Goal: Task Accomplishment & Management: Use online tool/utility

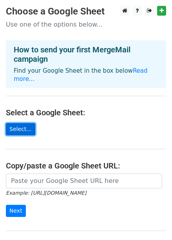
click at [17, 123] on link "Select..." at bounding box center [20, 129] width 29 height 12
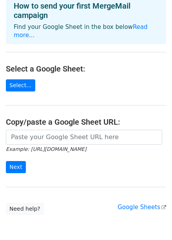
scroll to position [72, 0]
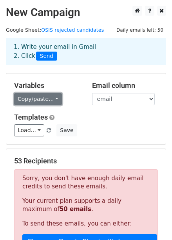
click at [45, 99] on link "Copy/paste..." at bounding box center [38, 99] width 48 height 12
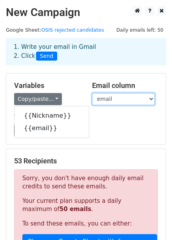
click at [111, 100] on select "Nickname email" at bounding box center [123, 99] width 63 height 12
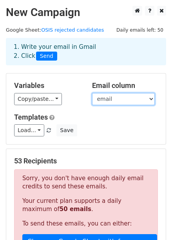
click at [111, 100] on select "Nickname email" at bounding box center [123, 99] width 63 height 12
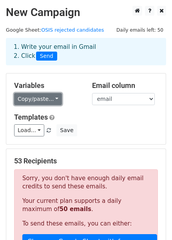
click at [39, 100] on link "Copy/paste..." at bounding box center [38, 99] width 48 height 12
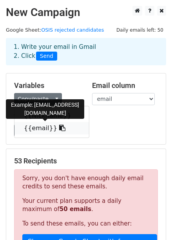
click at [34, 127] on link "{{email}}" at bounding box center [51, 128] width 74 height 13
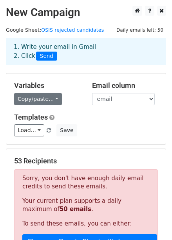
click at [44, 98] on link "Copy/paste..." at bounding box center [38, 99] width 48 height 12
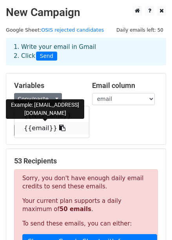
click at [59, 128] on icon at bounding box center [62, 128] width 6 height 6
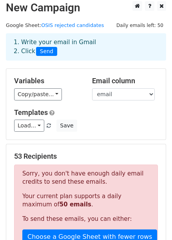
scroll to position [4, 0]
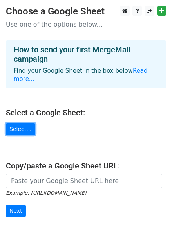
click at [22, 123] on link "Select..." at bounding box center [20, 129] width 29 height 12
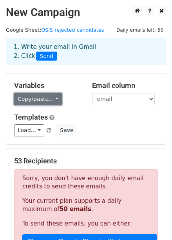
click at [44, 99] on link "Copy/paste..." at bounding box center [38, 99] width 48 height 12
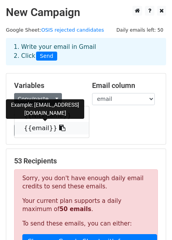
click at [25, 126] on link "{{email}}" at bounding box center [51, 128] width 74 height 13
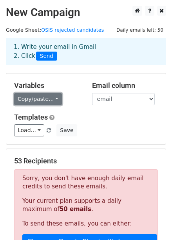
click at [37, 97] on link "Copy/paste..." at bounding box center [38, 99] width 48 height 12
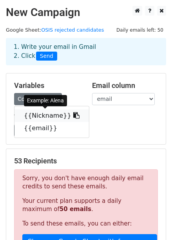
click at [37, 117] on link "{{Nickname}}" at bounding box center [51, 115] width 74 height 13
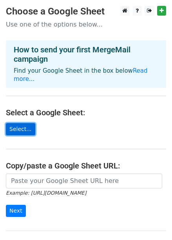
click at [20, 123] on link "Select..." at bounding box center [20, 129] width 29 height 12
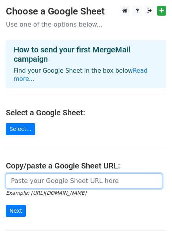
click at [44, 178] on input "url" at bounding box center [84, 181] width 156 height 15
paste input "https://docs.google.com/spreadsheets/d/1Lkady5SZnpKMGNWu_VzSwYeyV581AeplFwCcIJ9…"
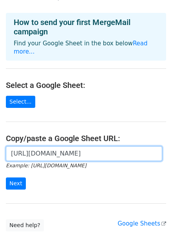
scroll to position [72, 0]
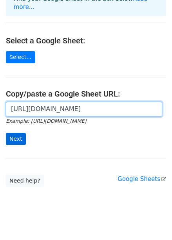
type input "https://docs.google.com/spreadsheets/d/1Lkady5SZnpKMGNWu_VzSwYeyV581AeplFwCcIJ9…"
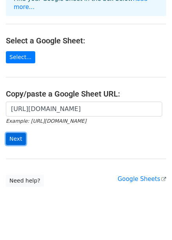
click at [19, 133] on input "Next" at bounding box center [16, 139] width 20 height 12
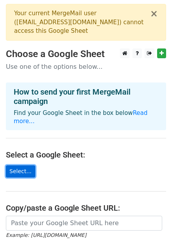
click at [18, 165] on link "Select..." at bounding box center [20, 171] width 29 height 12
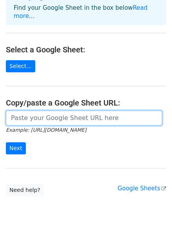
click at [74, 111] on input "url" at bounding box center [84, 118] width 156 height 15
type input "'"
paste input "[URL][DOMAIN_NAME]"
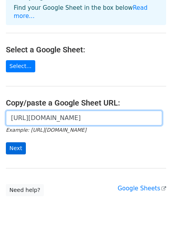
type input "[URL][DOMAIN_NAME]"
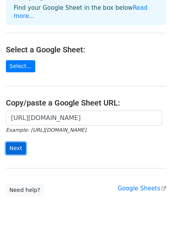
click at [16, 142] on input "Next" at bounding box center [16, 148] width 20 height 12
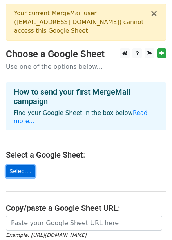
click at [18, 165] on link "Select..." at bounding box center [20, 171] width 29 height 12
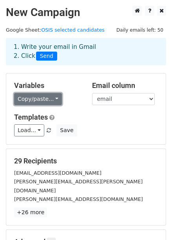
click at [35, 98] on link "Copy/paste..." at bounding box center [38, 99] width 48 height 12
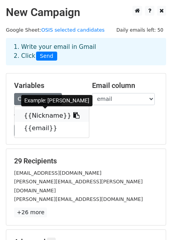
click at [39, 119] on link "{{Nickname}}" at bounding box center [51, 115] width 74 height 13
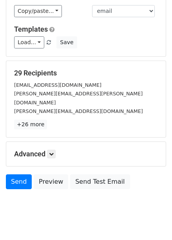
scroll to position [93, 0]
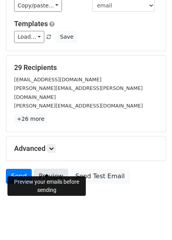
click at [45, 169] on link "Preview" at bounding box center [51, 176] width 34 height 15
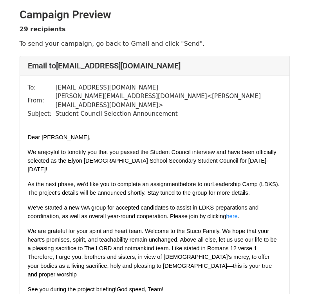
click at [284, 201] on div "To: chelsea.cherish.stu@elyon.sch.id From: gabriella.gunawan@elyon.sch.id < gab…" at bounding box center [154, 207] width 269 height 265
click at [287, 188] on div "To: chelsea.cherish.stu@elyon.sch.id From: gabriella.gunawan@elyon.sch.id < gab…" at bounding box center [154, 207] width 269 height 265
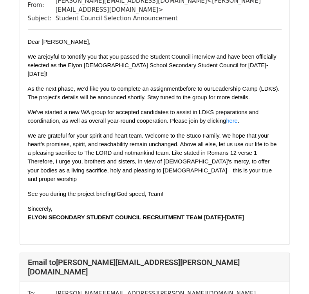
scroll to position [97, 0]
